Goal: Information Seeking & Learning: Learn about a topic

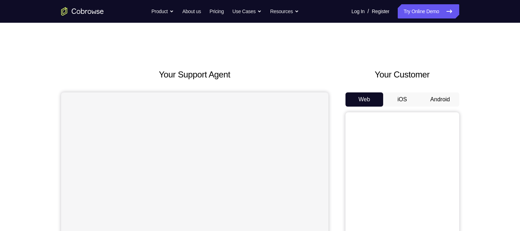
scroll to position [29, 0]
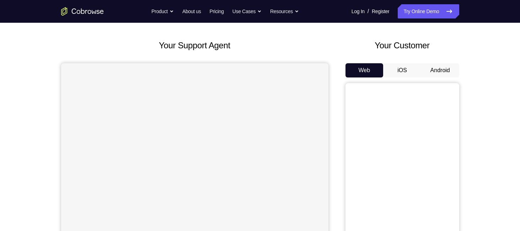
click at [451, 68] on button "Android" at bounding box center [440, 70] width 38 height 14
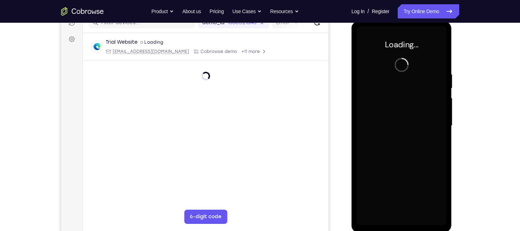
scroll to position [0, 0]
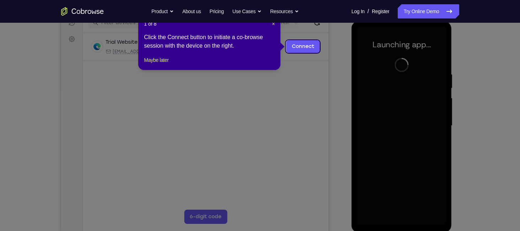
click at [275, 25] on div "1 of 8 × Click the Connect button to initiate a co-browse session with the devi…" at bounding box center [209, 42] width 142 height 55
click at [273, 24] on span "×" at bounding box center [273, 24] width 3 height 6
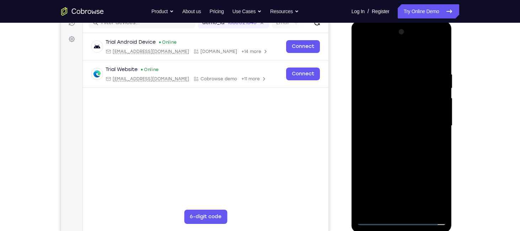
click at [398, 221] on div at bounding box center [402, 125] width 90 height 199
click at [432, 194] on div at bounding box center [402, 125] width 90 height 199
click at [360, 44] on div at bounding box center [402, 125] width 90 height 199
click at [431, 129] on div at bounding box center [402, 125] width 90 height 199
click at [391, 139] on div at bounding box center [402, 125] width 90 height 199
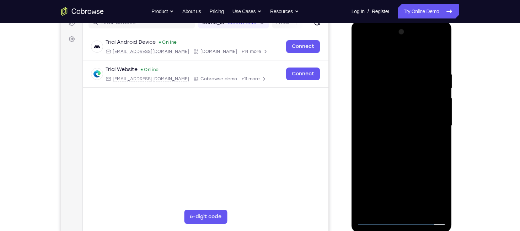
click at [402, 119] on div at bounding box center [402, 125] width 90 height 199
click at [401, 114] on div at bounding box center [402, 125] width 90 height 199
click at [408, 125] on div at bounding box center [402, 125] width 90 height 199
click at [413, 146] on div at bounding box center [402, 125] width 90 height 199
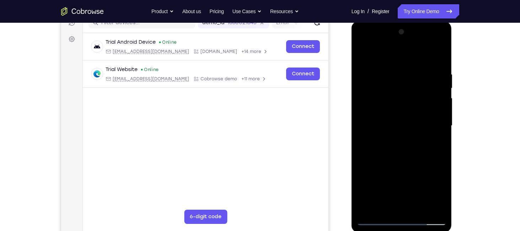
click at [404, 158] on div at bounding box center [402, 125] width 90 height 199
click at [385, 208] on div at bounding box center [402, 125] width 90 height 199
click at [394, 55] on div at bounding box center [402, 125] width 90 height 199
click at [380, 69] on div at bounding box center [402, 125] width 90 height 199
click at [370, 68] on div at bounding box center [402, 125] width 90 height 199
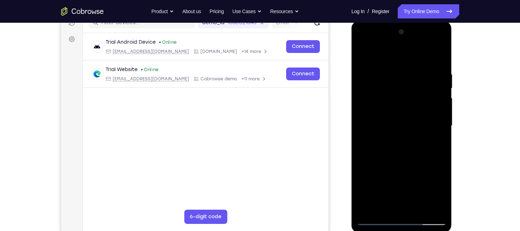
click at [437, 101] on div at bounding box center [402, 125] width 90 height 199
click at [436, 56] on div at bounding box center [402, 125] width 90 height 199
drag, startPoint x: 417, startPoint y: 148, endPoint x: 420, endPoint y: 104, distance: 44.2
click at [420, 104] on div at bounding box center [402, 125] width 90 height 199
drag, startPoint x: 420, startPoint y: 104, endPoint x: 419, endPoint y: 90, distance: 14.3
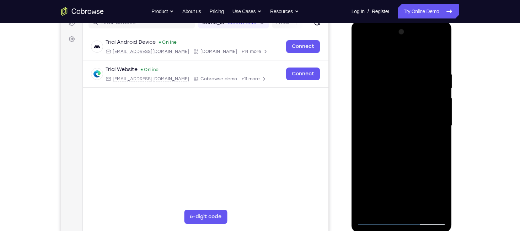
click at [419, 90] on div at bounding box center [402, 125] width 90 height 199
click at [432, 168] on div at bounding box center [402, 125] width 90 height 199
click at [362, 54] on div at bounding box center [402, 125] width 90 height 199
drag, startPoint x: 401, startPoint y: 120, endPoint x: 397, endPoint y: 182, distance: 61.6
click at [397, 182] on div at bounding box center [402, 125] width 90 height 199
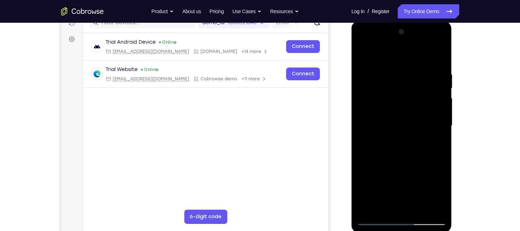
drag, startPoint x: 406, startPoint y: 179, endPoint x: 422, endPoint y: 37, distance: 143.7
click at [422, 37] on div at bounding box center [402, 125] width 90 height 199
click at [397, 123] on div at bounding box center [402, 125] width 90 height 199
click at [363, 53] on div at bounding box center [402, 125] width 90 height 199
drag, startPoint x: 380, startPoint y: 175, endPoint x: 389, endPoint y: 111, distance: 64.6
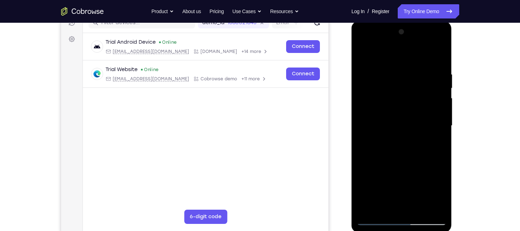
click at [389, 111] on div at bounding box center [402, 125] width 90 height 199
click at [370, 186] on div at bounding box center [402, 125] width 90 height 199
drag, startPoint x: 378, startPoint y: 91, endPoint x: 377, endPoint y: 154, distance: 62.6
click at [377, 154] on div at bounding box center [402, 125] width 90 height 199
click at [363, 55] on div at bounding box center [402, 125] width 90 height 199
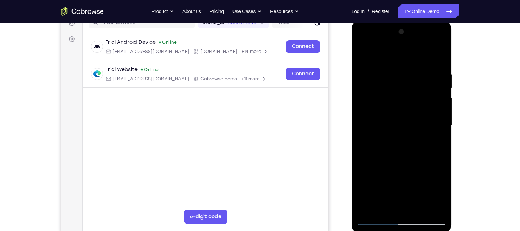
drag, startPoint x: 385, startPoint y: 178, endPoint x: 407, endPoint y: 106, distance: 75.9
click at [407, 106] on div at bounding box center [402, 125] width 90 height 199
drag, startPoint x: 394, startPoint y: 159, endPoint x: 404, endPoint y: 101, distance: 58.8
click at [404, 101] on div at bounding box center [402, 125] width 90 height 199
